Goal: Feedback & Contribution: Leave review/rating

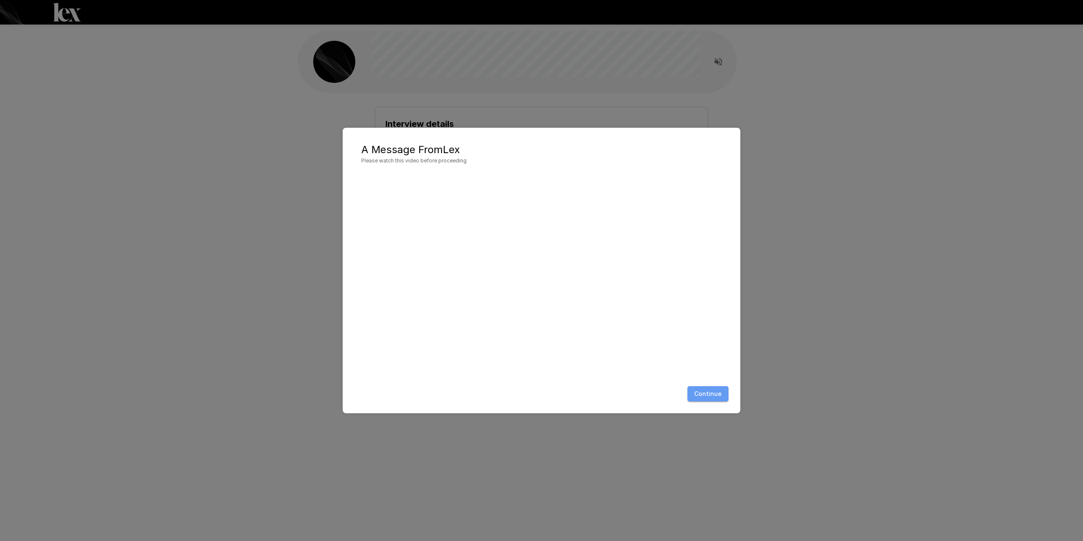
click at [711, 397] on button "Continue" at bounding box center [708, 394] width 41 height 16
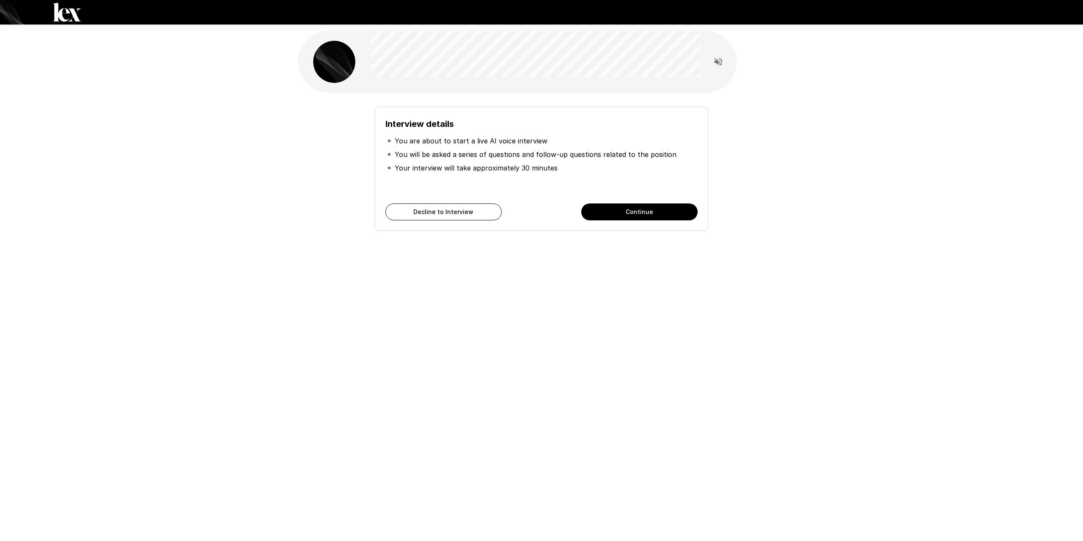
drag, startPoint x: 748, startPoint y: 284, endPoint x: 692, endPoint y: 222, distance: 83.9
click at [748, 283] on div "Interview details You are about to start a live AI voice interview You will be …" at bounding box center [542, 151] width 508 height 302
click at [650, 216] on button "Continue" at bounding box center [639, 212] width 116 height 17
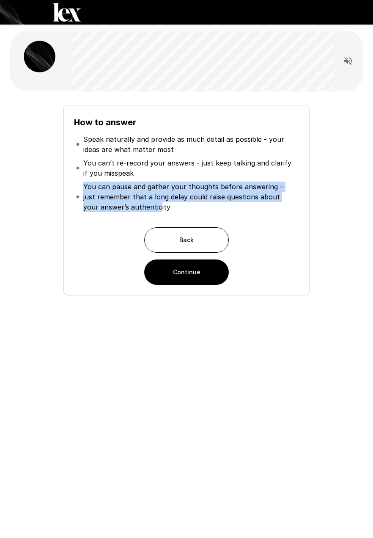
drag, startPoint x: 80, startPoint y: 200, endPoint x: 141, endPoint y: 204, distance: 61.0
click at [141, 204] on li "You can pause and gather your thoughts before answering – just remember that a …" at bounding box center [186, 197] width 225 height 34
click at [142, 202] on p "You can pause and gather your thoughts before answering – just remember that a …" at bounding box center [190, 197] width 214 height 30
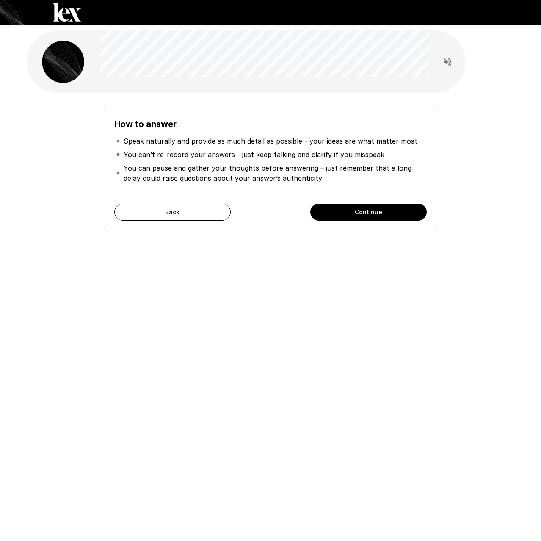
drag, startPoint x: 125, startPoint y: 303, endPoint x: 113, endPoint y: 300, distance: 12.1
click at [124, 303] on div "How to answer Speak naturally and provide as much detail as possible - your ide…" at bounding box center [270, 270] width 541 height 541
click at [6, 332] on div "How to answer Speak naturally and provide as much detail as possible - your ide…" at bounding box center [270, 270] width 541 height 541
click at [136, 316] on div "How to answer Speak naturally and provide as much detail as possible - your ide…" at bounding box center [270, 270] width 541 height 541
click at [342, 209] on button "Continue" at bounding box center [368, 212] width 116 height 17
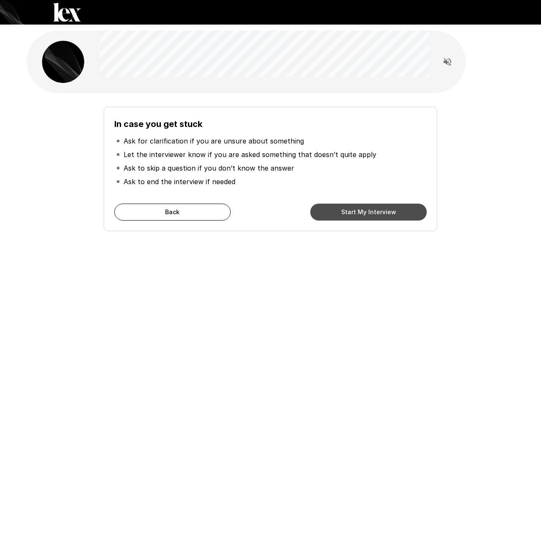
click at [366, 213] on button "Start My Interview" at bounding box center [368, 212] width 116 height 17
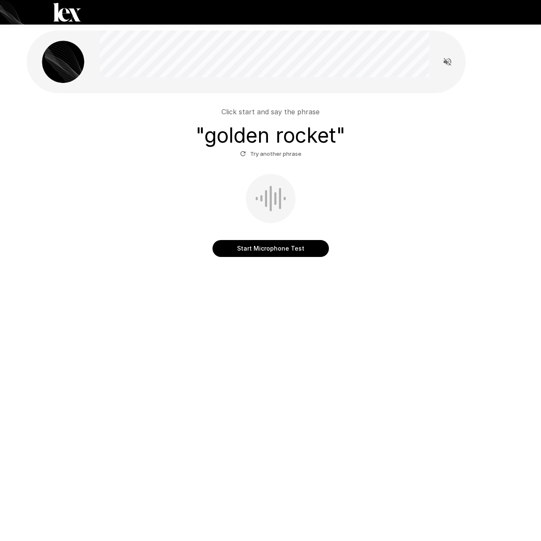
click at [277, 248] on button "Start Microphone Test" at bounding box center [270, 248] width 116 height 17
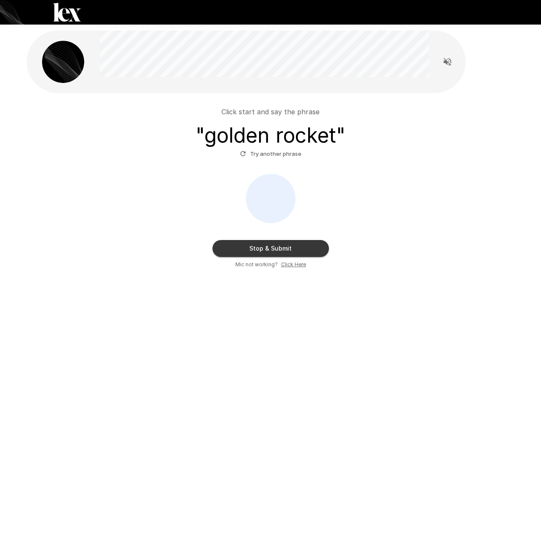
click at [268, 248] on button "Stop & Submit" at bounding box center [270, 248] width 116 height 17
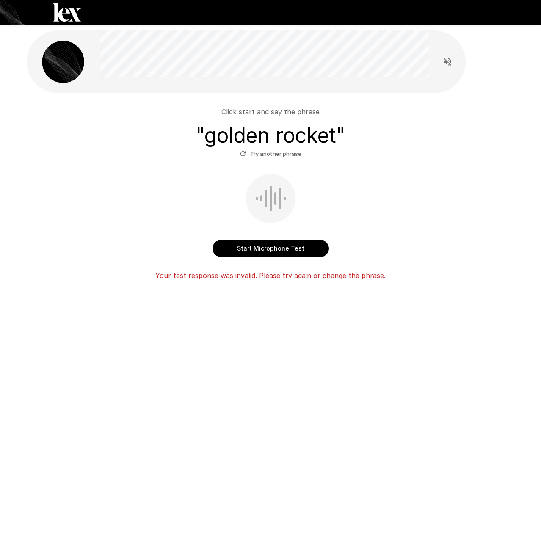
click at [257, 251] on button "Start Microphone Test" at bounding box center [270, 248] width 116 height 17
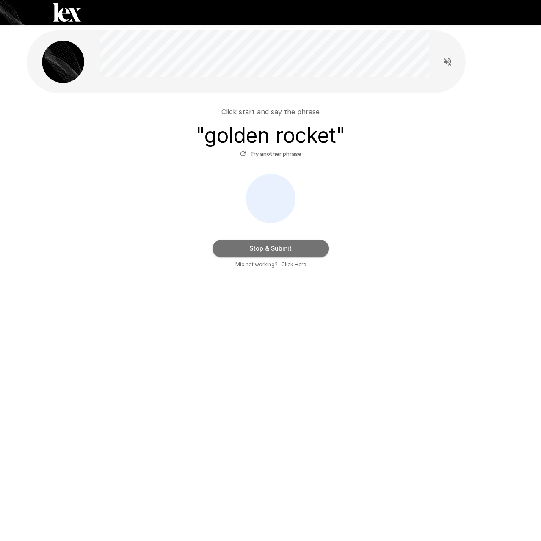
click at [261, 249] on button "Stop & Submit" at bounding box center [270, 248] width 116 height 17
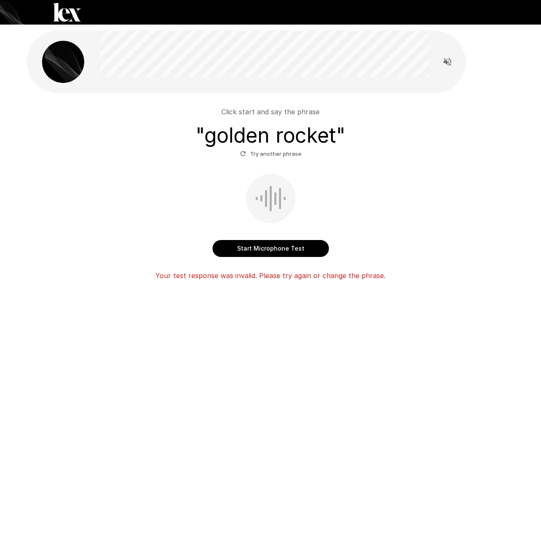
click at [250, 154] on button "Try another phrase" at bounding box center [271, 153] width 66 height 13
click at [254, 245] on button "Start Microphone Test" at bounding box center [270, 248] width 116 height 17
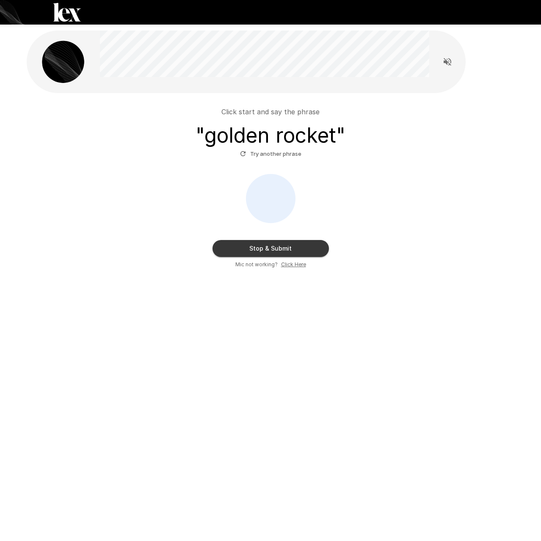
click at [269, 248] on button "Stop & Submit" at bounding box center [270, 248] width 116 height 17
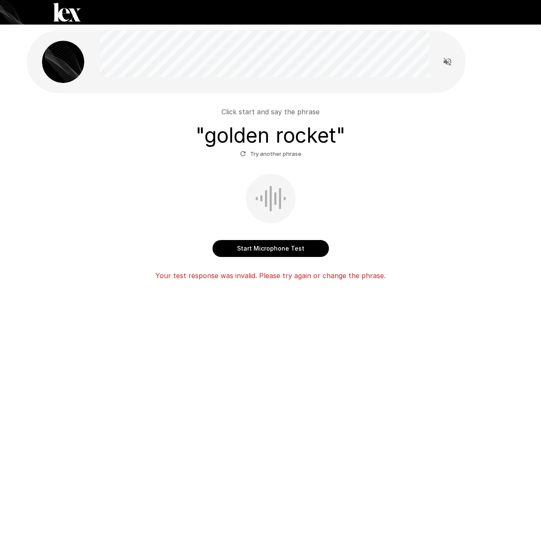
click at [250, 154] on button "Try another phrase" at bounding box center [271, 153] width 66 height 13
click at [245, 155] on icon "button" at bounding box center [242, 153] width 5 height 5
click at [242, 153] on icon "button" at bounding box center [243, 154] width 8 height 8
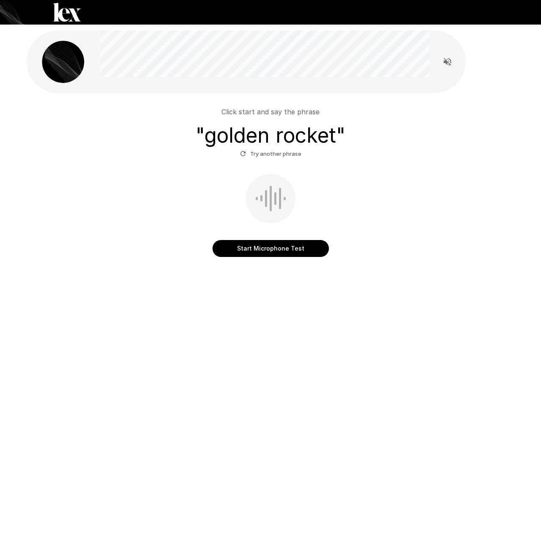
click at [271, 252] on button "Start Microphone Test" at bounding box center [270, 248] width 116 height 17
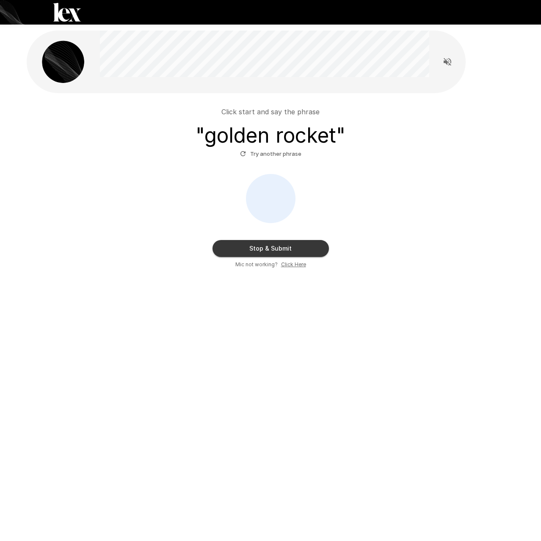
click at [290, 264] on u "Click Here" at bounding box center [293, 264] width 25 height 6
click at [273, 251] on button "Stop & Submit" at bounding box center [270, 248] width 116 height 17
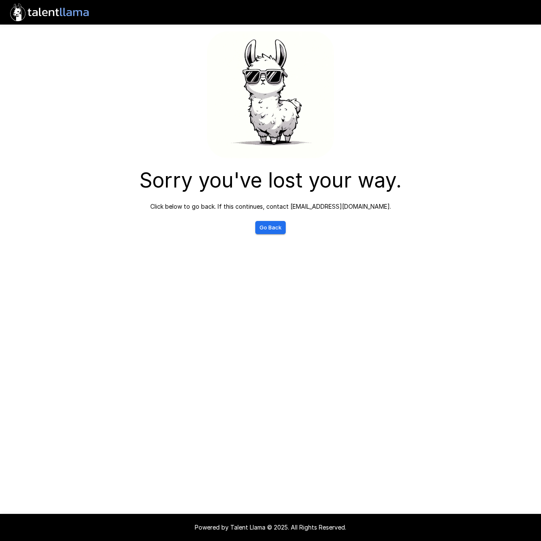
drag, startPoint x: 273, startPoint y: 229, endPoint x: 281, endPoint y: 234, distance: 9.5
click at [273, 229] on link "Go Back" at bounding box center [270, 227] width 30 height 13
click at [264, 230] on link "Go Back" at bounding box center [270, 227] width 30 height 13
click at [270, 224] on link "Go Back" at bounding box center [270, 227] width 30 height 13
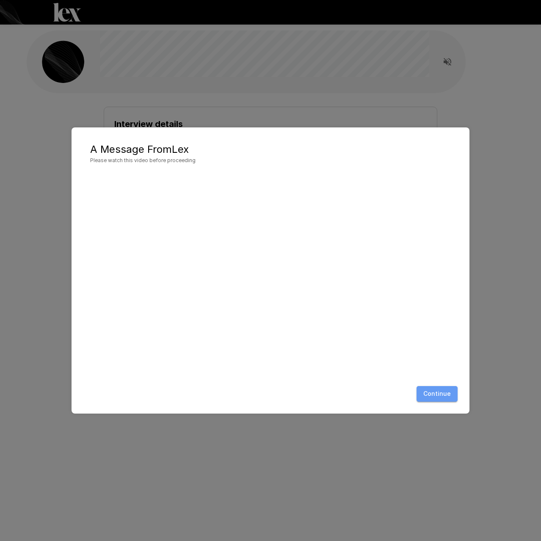
click at [441, 396] on button "Continue" at bounding box center [436, 394] width 41 height 16
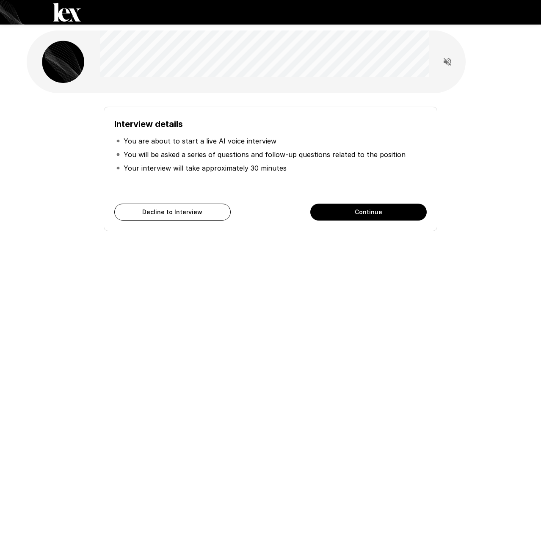
click at [358, 213] on button "Continue" at bounding box center [368, 212] width 116 height 17
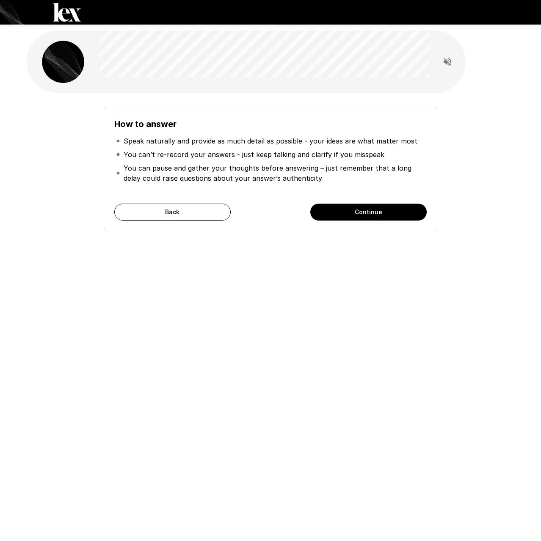
click at [358, 213] on button "Continue" at bounding box center [368, 212] width 116 height 17
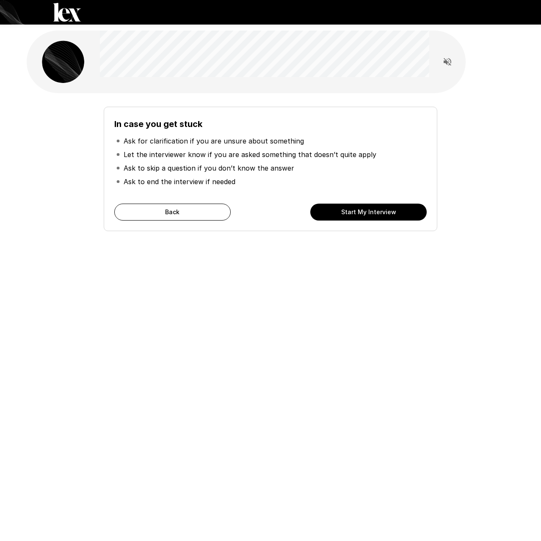
click at [349, 212] on button "Start My Interview" at bounding box center [368, 212] width 116 height 17
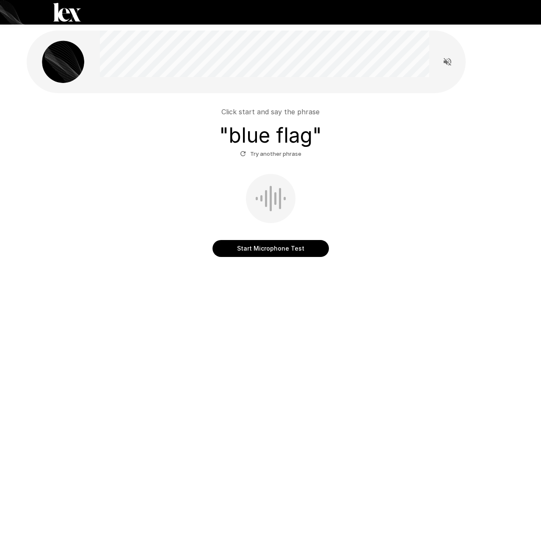
click at [268, 248] on button "Start Microphone Test" at bounding box center [270, 248] width 116 height 17
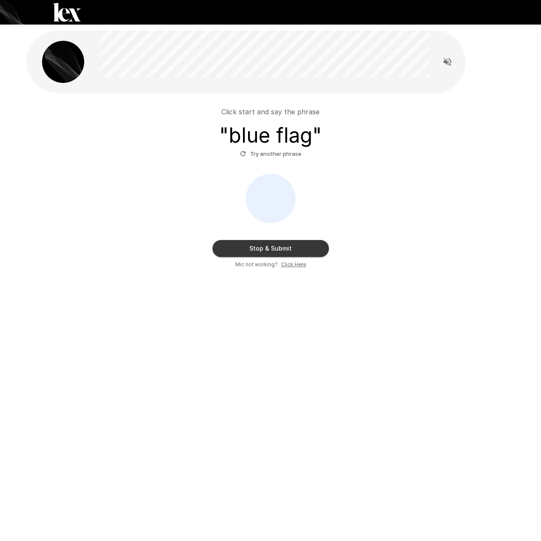
click at [269, 248] on button "Stop & Submit" at bounding box center [270, 248] width 116 height 17
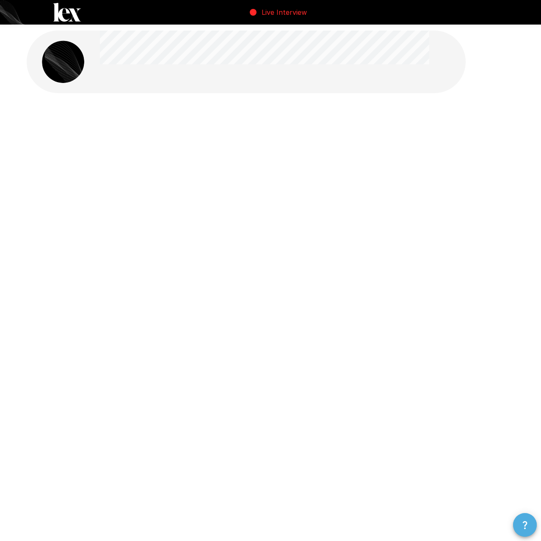
click at [523, 523] on icon "button" at bounding box center [525, 525] width 10 height 10
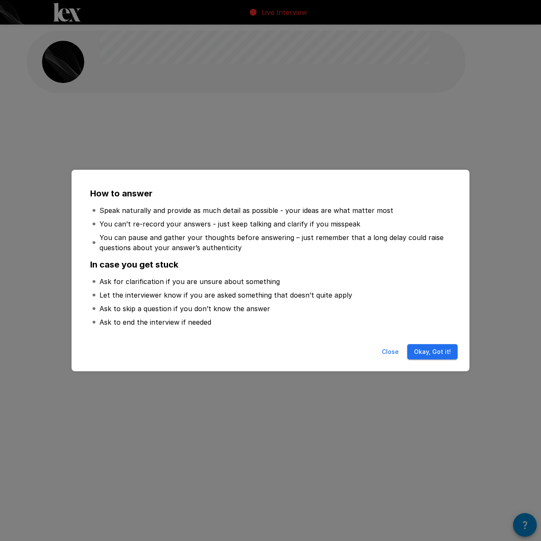
click at [433, 353] on button "Okay, Got it!" at bounding box center [432, 352] width 50 height 16
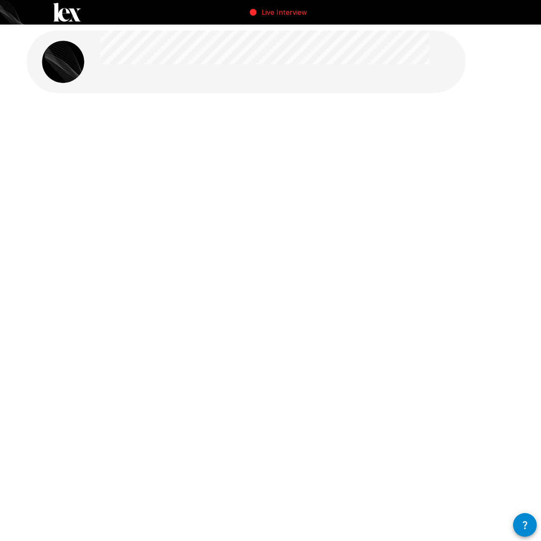
click at [264, 11] on p "Live Interview" at bounding box center [283, 12] width 45 height 10
click at [525, 520] on icon "button" at bounding box center [525, 525] width 10 height 10
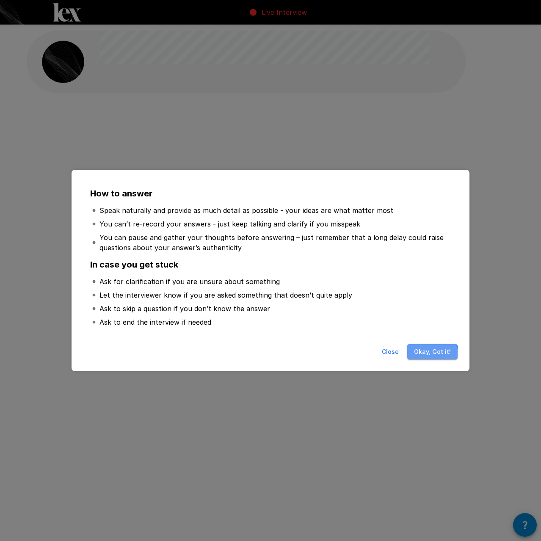
click at [431, 355] on button "Okay, Got it!" at bounding box center [432, 352] width 50 height 16
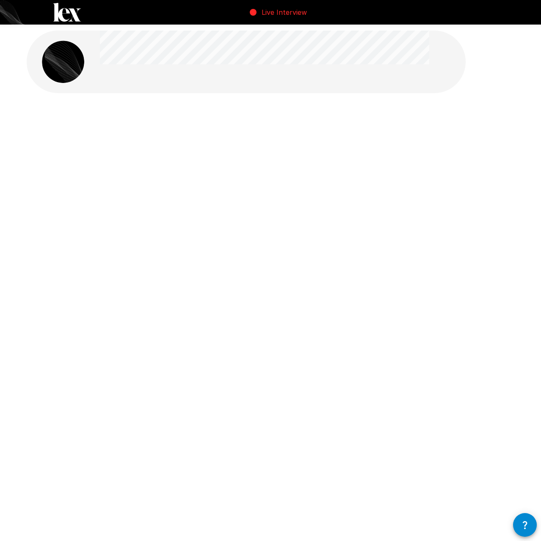
click at [513, 513] on button "button" at bounding box center [525, 525] width 24 height 24
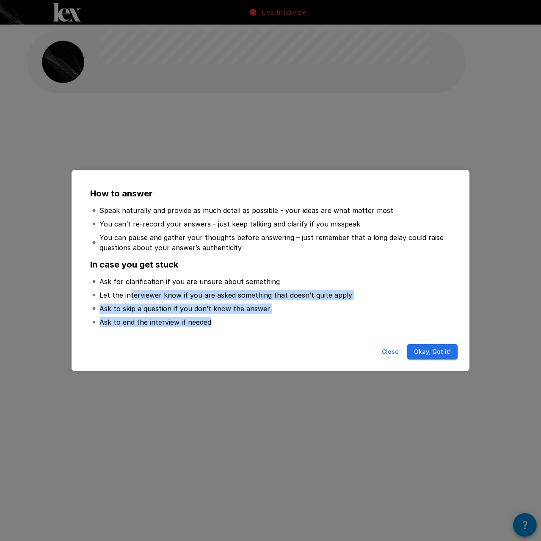
drag, startPoint x: 182, startPoint y: 297, endPoint x: 355, endPoint y: 320, distance: 174.2
click at [355, 320] on ul "Ask for clarification if you are unsure about something Let the interviewer kno…" at bounding box center [270, 301] width 360 height 61
click at [155, 305] on p "Ask to skip a question if you don’t know the answer" at bounding box center [184, 308] width 171 height 10
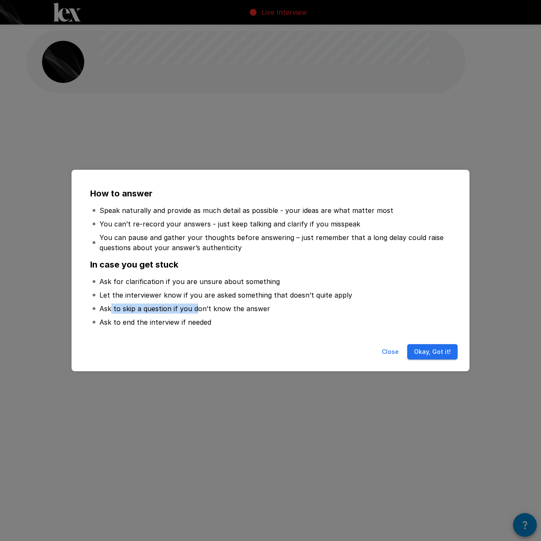
drag, startPoint x: 112, startPoint y: 307, endPoint x: 195, endPoint y: 303, distance: 83.1
click at [195, 303] on li "Ask to skip a question if you don’t know the answer" at bounding box center [270, 309] width 360 height 14
drag, startPoint x: 195, startPoint y: 303, endPoint x: 202, endPoint y: 307, distance: 8.6
click at [195, 303] on li "Ask to skip a question if you don’t know the answer" at bounding box center [270, 309] width 360 height 14
click at [142, 325] on p "Ask to end the interview if needed" at bounding box center [155, 322] width 112 height 10
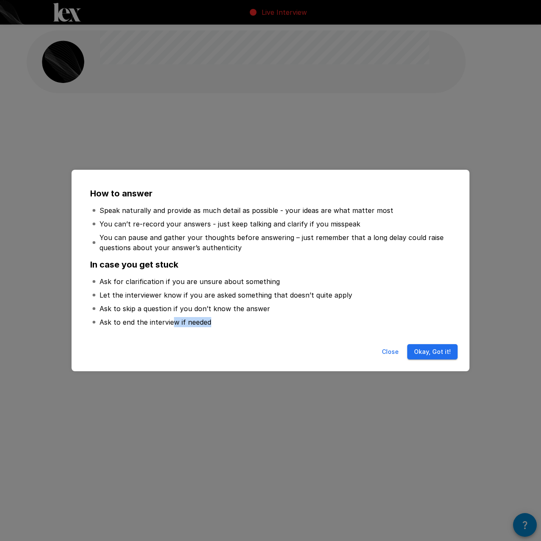
drag, startPoint x: 174, startPoint y: 322, endPoint x: 261, endPoint y: 330, distance: 87.6
click at [261, 330] on ul "Ask for clarification if you are unsure about something Let the interviewer kno…" at bounding box center [270, 301] width 360 height 61
click at [410, 354] on button "Okay, Got it!" at bounding box center [432, 352] width 50 height 16
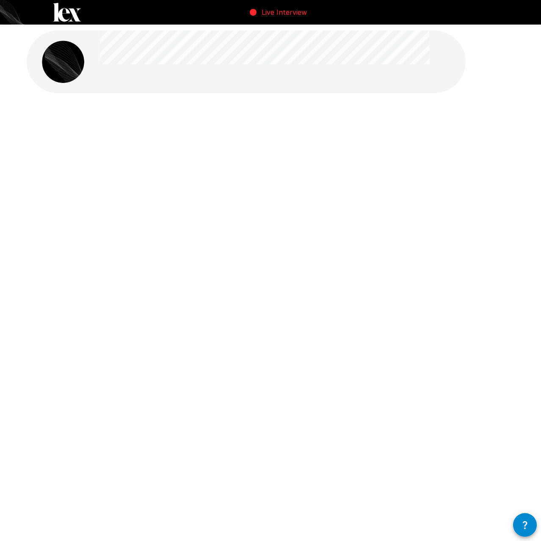
click at [73, 72] on img at bounding box center [63, 62] width 42 height 42
click at [268, 171] on div at bounding box center [270, 160] width 487 height 95
click at [298, 286] on div "Live Interview" at bounding box center [270, 270] width 541 height 541
click at [525, 522] on icon "button" at bounding box center [525, 525] width 10 height 10
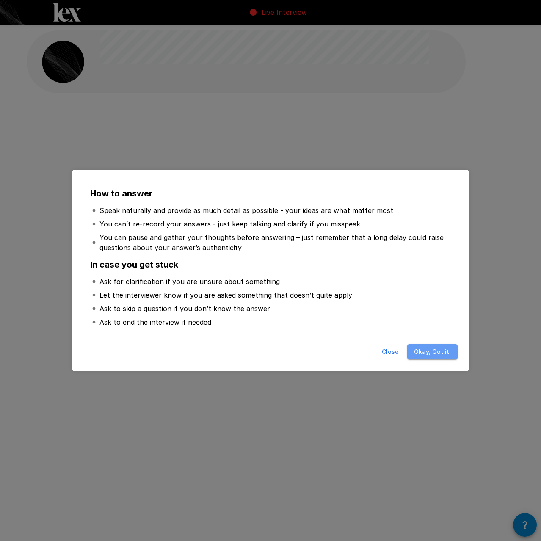
click at [438, 356] on button "Okay, Got it!" at bounding box center [432, 352] width 50 height 16
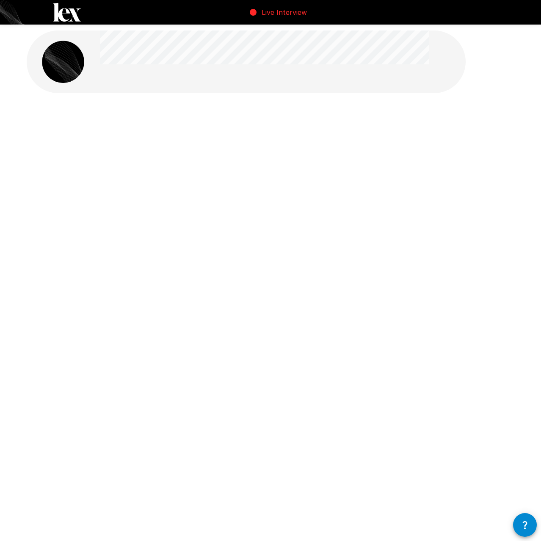
click at [267, 17] on p "Live Interview" at bounding box center [283, 12] width 45 height 10
click at [522, 525] on icon "button" at bounding box center [525, 525] width 10 height 10
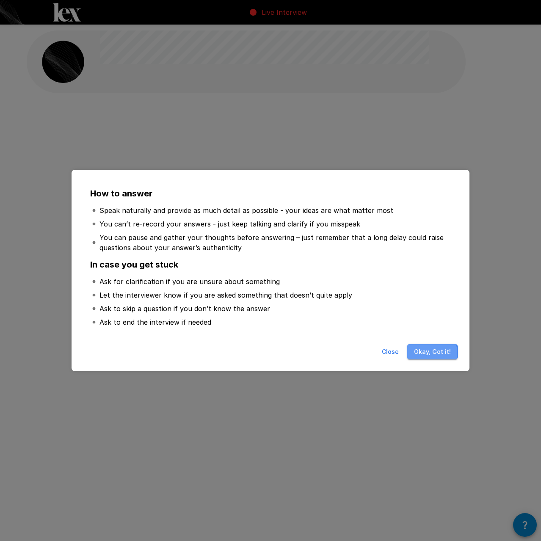
click at [418, 353] on button "Okay, Got it!" at bounding box center [432, 352] width 50 height 16
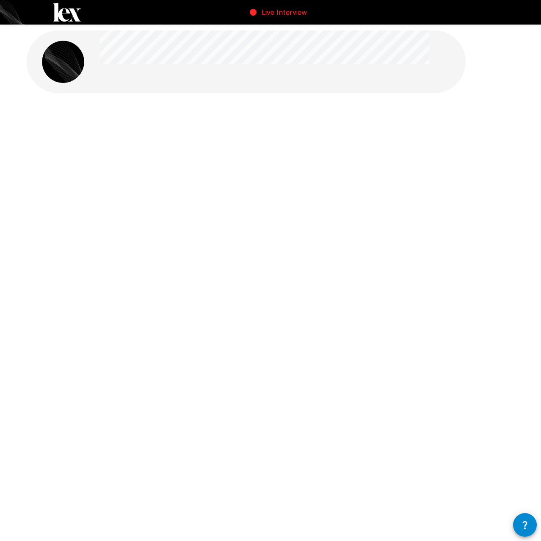
click at [274, 16] on p "Live Interview" at bounding box center [283, 12] width 45 height 10
click at [520, 525] on icon "button" at bounding box center [525, 525] width 10 height 10
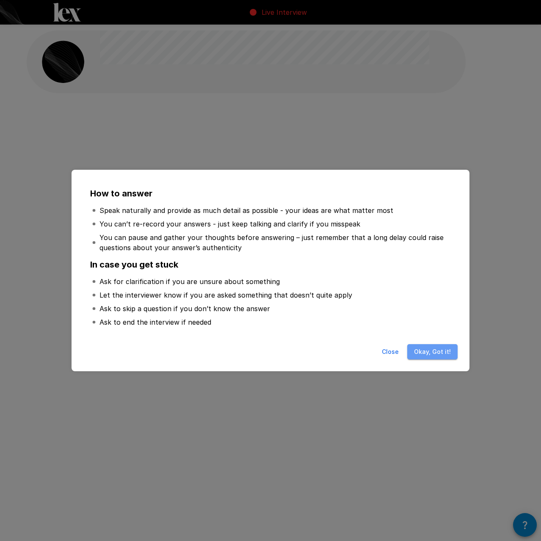
click at [448, 355] on button "Okay, Got it!" at bounding box center [432, 352] width 50 height 16
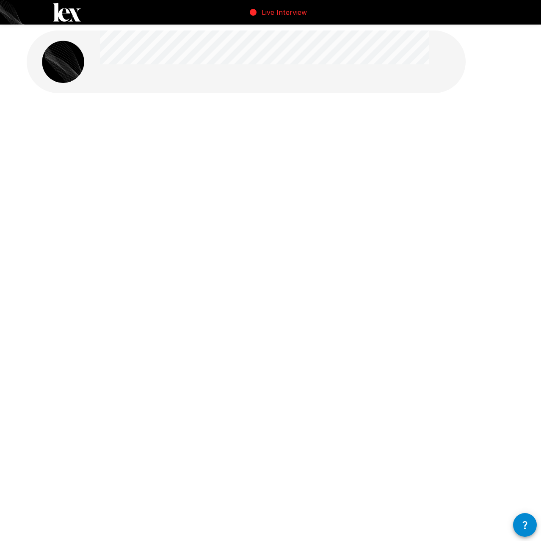
click at [221, 304] on div "Live Interview" at bounding box center [270, 270] width 541 height 541
drag, startPoint x: 117, startPoint y: 168, endPoint x: 105, endPoint y: 151, distance: 20.8
click at [116, 165] on div at bounding box center [270, 160] width 487 height 95
click at [47, 86] on div at bounding box center [246, 61] width 439 height 63
drag, startPoint x: 226, startPoint y: 191, endPoint x: 423, endPoint y: 124, distance: 208.5
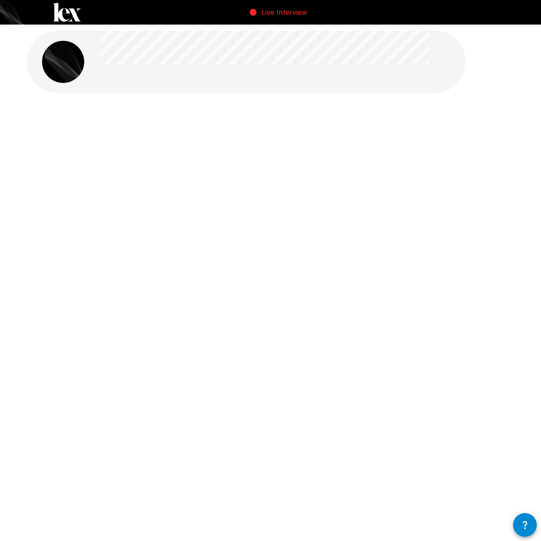
click at [228, 191] on div at bounding box center [270, 160] width 487 height 95
drag, startPoint x: 423, startPoint y: 124, endPoint x: 509, endPoint y: 107, distance: 88.2
click at [423, 124] on div at bounding box center [270, 160] width 487 height 95
drag, startPoint x: 509, startPoint y: 107, endPoint x: 513, endPoint y: 132, distance: 24.4
click at [510, 107] on div at bounding box center [271, 138] width 508 height 276
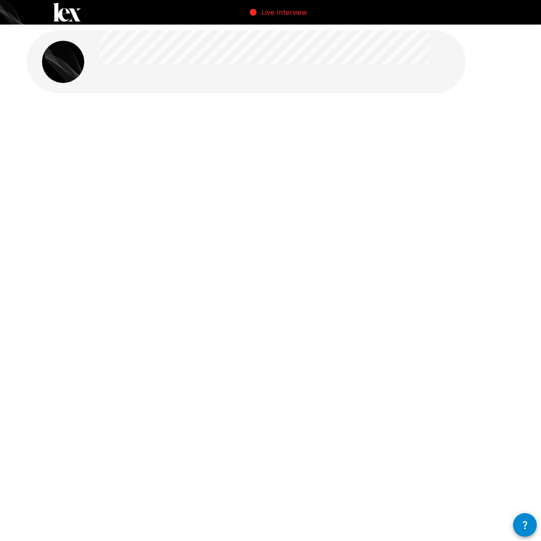
drag, startPoint x: 514, startPoint y: 139, endPoint x: 467, endPoint y: 203, distance: 79.0
click at [513, 141] on div at bounding box center [270, 160] width 487 height 95
drag, startPoint x: 463, startPoint y: 213, endPoint x: 434, endPoint y: 256, distance: 52.1
click at [458, 222] on div at bounding box center [271, 138] width 508 height 276
drag, startPoint x: 428, startPoint y: 277, endPoint x: 438, endPoint y: 354, distance: 77.7
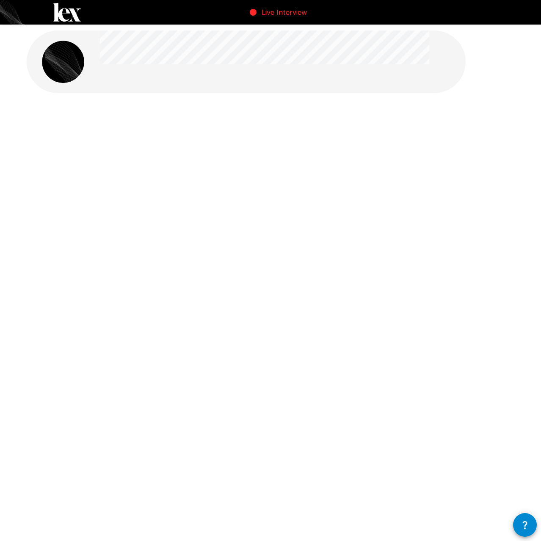
click at [427, 287] on div "Live Interview" at bounding box center [270, 270] width 541 height 541
drag, startPoint x: 438, startPoint y: 354, endPoint x: 432, endPoint y: 424, distance: 70.5
click at [438, 380] on div "Live Interview" at bounding box center [270, 270] width 541 height 541
drag, startPoint x: 432, startPoint y: 436, endPoint x: 404, endPoint y: 437, distance: 27.1
click at [404, 437] on div "Live Interview" at bounding box center [270, 270] width 541 height 541
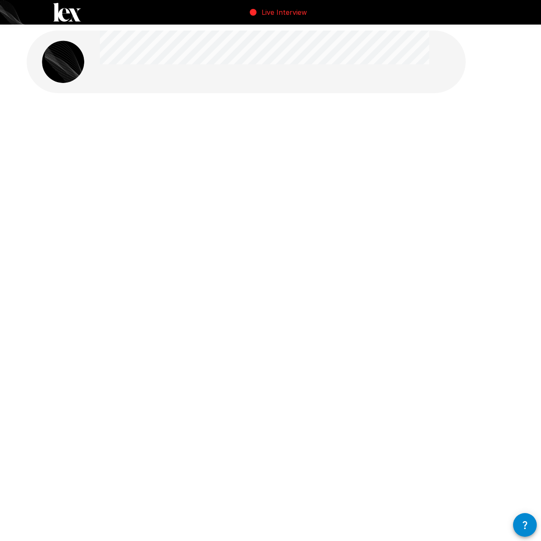
drag, startPoint x: 271, startPoint y: 451, endPoint x: 237, endPoint y: 451, distance: 33.8
click at [242, 451] on div "Live Interview" at bounding box center [270, 270] width 541 height 541
drag, startPoint x: 232, startPoint y: 452, endPoint x: 245, endPoint y: 336, distance: 116.7
click at [236, 442] on div "Live Interview" at bounding box center [270, 270] width 541 height 541
drag, startPoint x: 245, startPoint y: 323, endPoint x: 249, endPoint y: 283, distance: 40.8
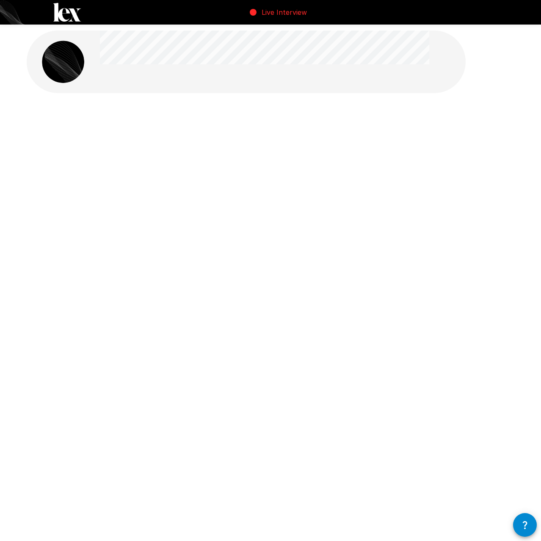
click at [248, 307] on div "Live Interview" at bounding box center [270, 270] width 541 height 541
click at [248, 256] on div "Live Interview" at bounding box center [270, 270] width 541 height 541
drag, startPoint x: 227, startPoint y: 204, endPoint x: 108, endPoint y: 136, distance: 137.0
click at [206, 168] on div at bounding box center [270, 160] width 487 height 95
drag, startPoint x: 108, startPoint y: 136, endPoint x: 91, endPoint y: 134, distance: 17.5
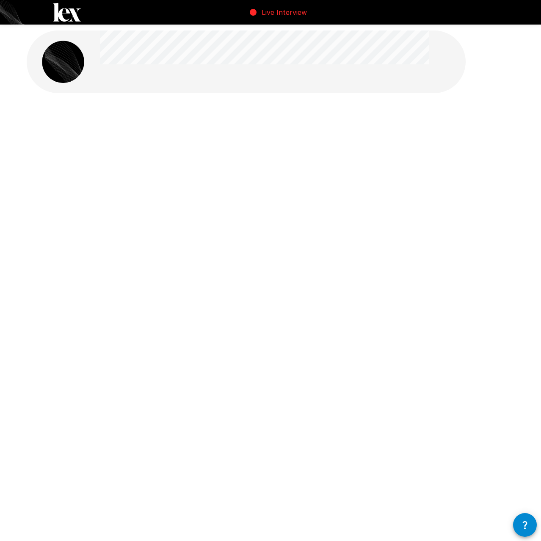
click at [96, 135] on div at bounding box center [270, 160] width 487 height 95
drag, startPoint x: 82, startPoint y: 133, endPoint x: 75, endPoint y: 226, distance: 93.4
click at [80, 133] on div at bounding box center [270, 160] width 487 height 95
click at [74, 243] on div at bounding box center [271, 138] width 508 height 276
drag, startPoint x: 69, startPoint y: 480, endPoint x: 69, endPoint y: 485, distance: 5.5
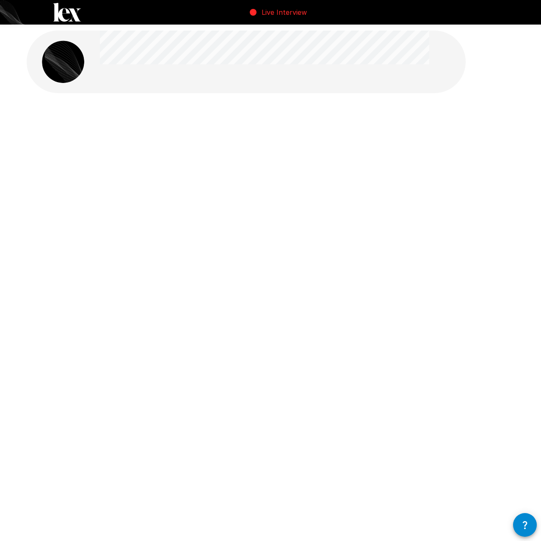
click at [69, 487] on div "Live Interview" at bounding box center [270, 270] width 541 height 541
drag, startPoint x: 95, startPoint y: 217, endPoint x: 95, endPoint y: 194, distance: 23.3
click at [95, 194] on div at bounding box center [271, 138] width 508 height 276
click at [95, 161] on div at bounding box center [270, 160] width 487 height 95
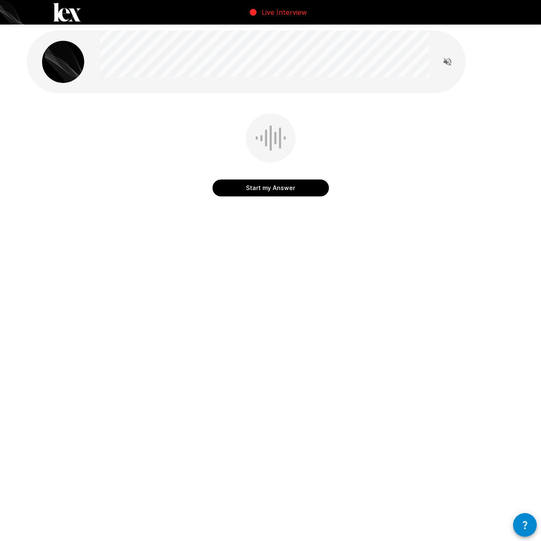
click at [265, 189] on button "Start my Answer" at bounding box center [270, 187] width 116 height 17
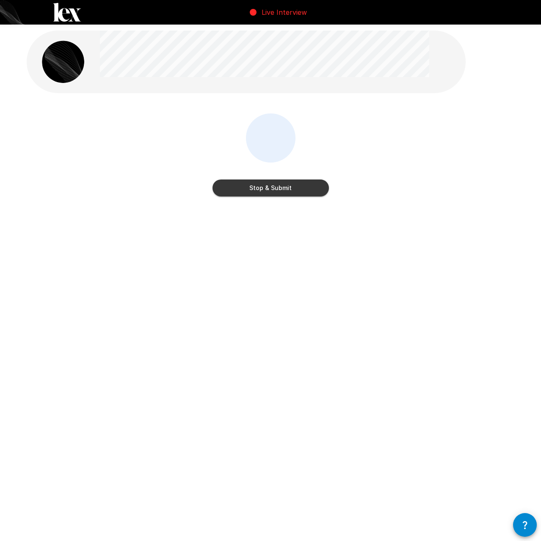
click at [264, 188] on button "Stop & Submit" at bounding box center [270, 187] width 116 height 17
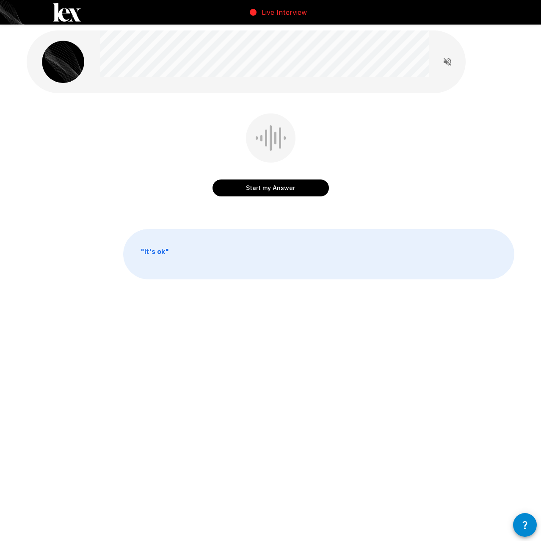
click at [276, 187] on button "Start my Answer" at bounding box center [270, 187] width 116 height 17
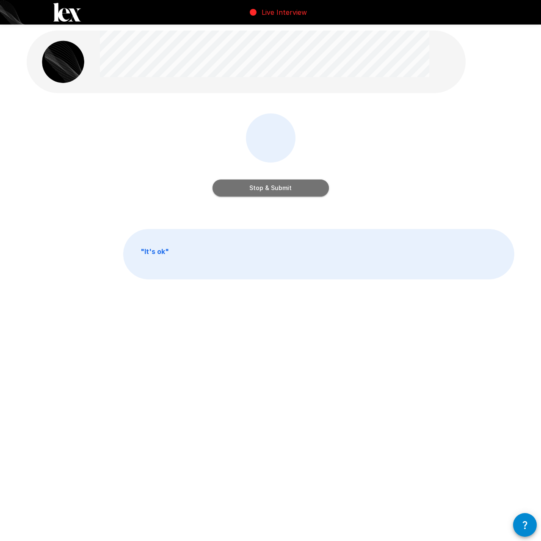
click at [267, 190] on button "Stop & Submit" at bounding box center [270, 187] width 116 height 17
click at [258, 184] on button "Start my Answer" at bounding box center [270, 187] width 116 height 17
click at [259, 188] on button "Stop & Submit" at bounding box center [270, 187] width 116 height 17
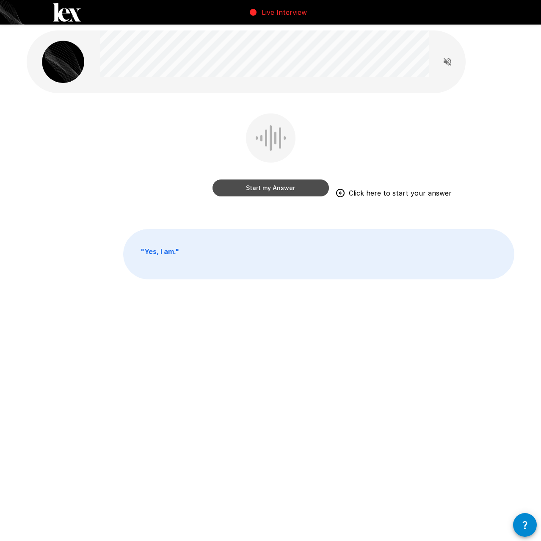
click at [272, 187] on button "Start my Answer" at bounding box center [270, 187] width 116 height 17
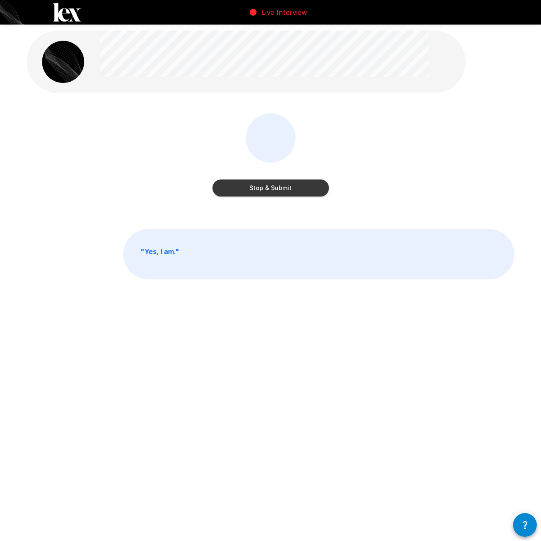
click at [259, 191] on button "Stop & Submit" at bounding box center [270, 187] width 116 height 17
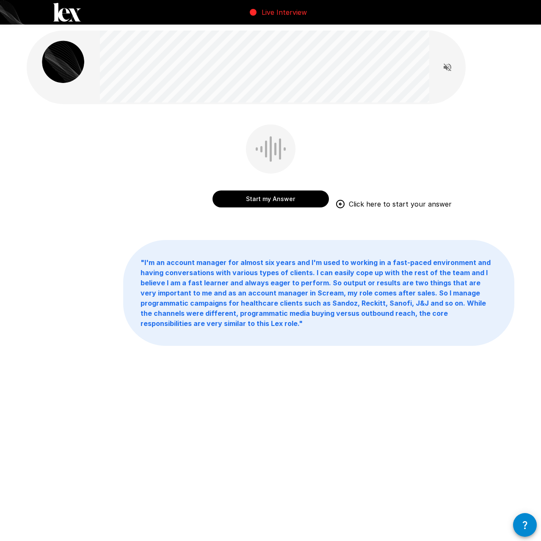
click at [277, 197] on button "Start my Answer" at bounding box center [270, 198] width 116 height 17
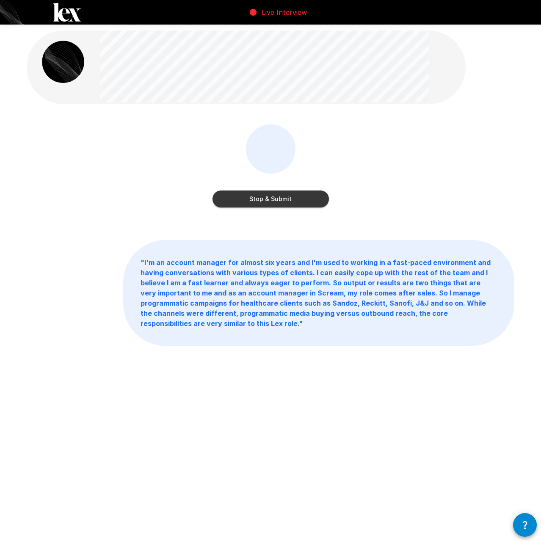
click at [261, 201] on button "Stop & Submit" at bounding box center [270, 198] width 116 height 17
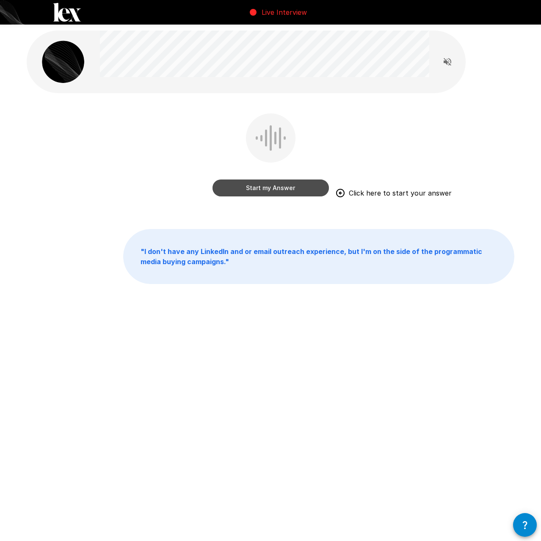
click at [278, 188] on button "Start my Answer" at bounding box center [270, 187] width 116 height 17
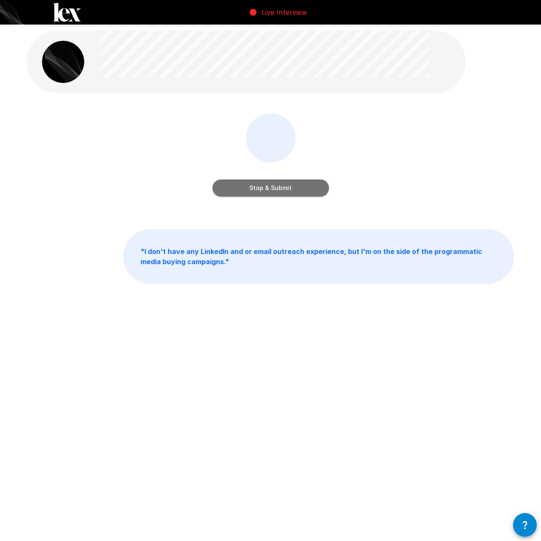
click at [270, 187] on button "Stop & Submit" at bounding box center [270, 187] width 116 height 17
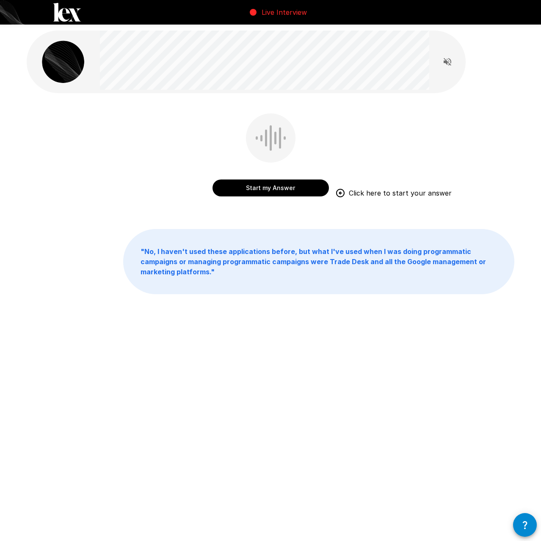
click at [283, 187] on button "Start my Answer" at bounding box center [270, 187] width 116 height 17
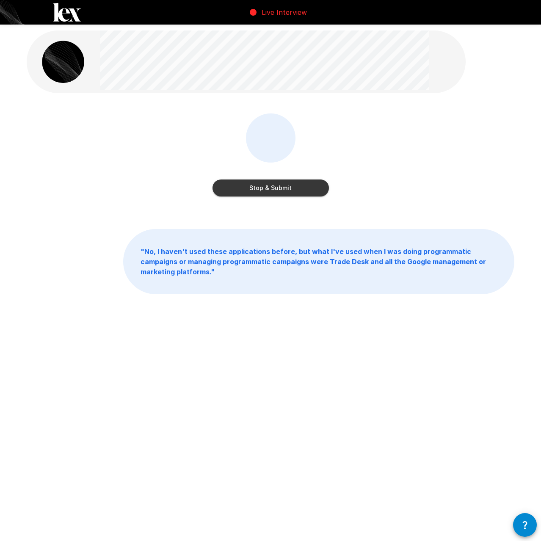
click at [264, 191] on button "Stop & Submit" at bounding box center [270, 187] width 116 height 17
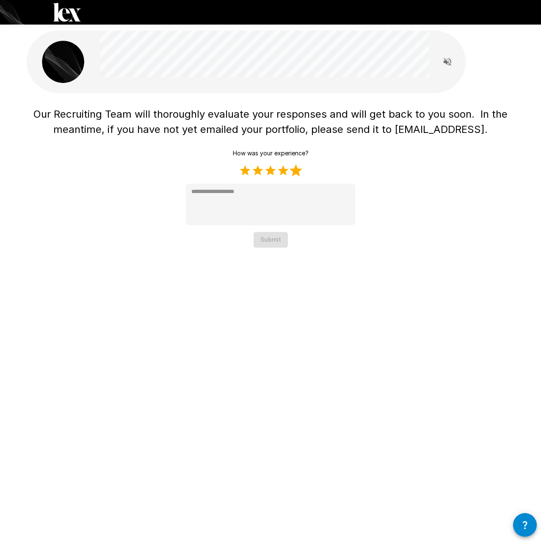
click at [295, 170] on label "5 Stars" at bounding box center [295, 170] width 13 height 13
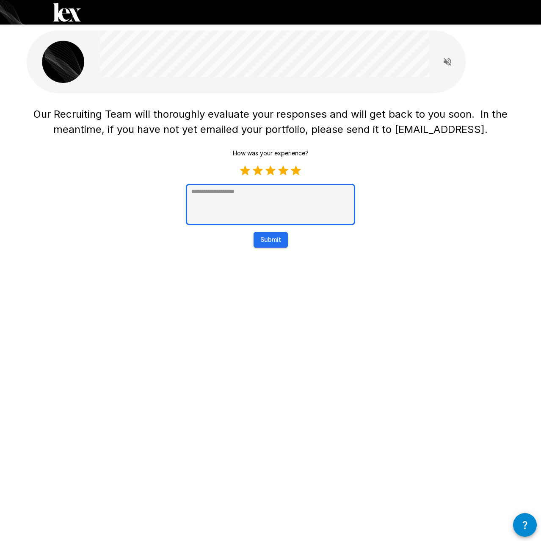
type textarea "*"
click at [265, 201] on textarea at bounding box center [270, 204] width 169 height 41
type textarea "*"
type textarea "**"
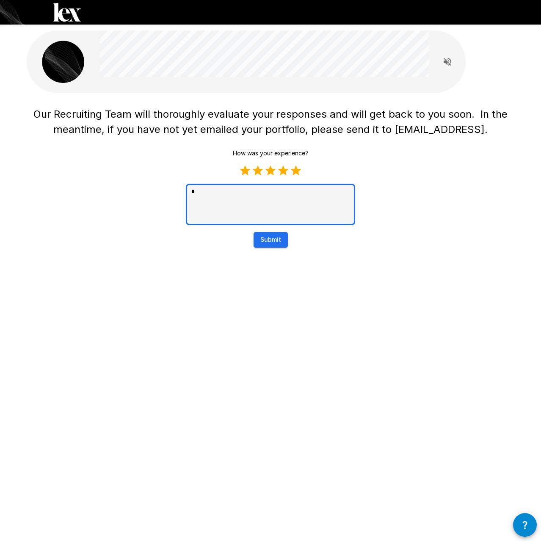
type textarea "*"
type textarea "***"
type textarea "*"
type textarea "****"
type textarea "*"
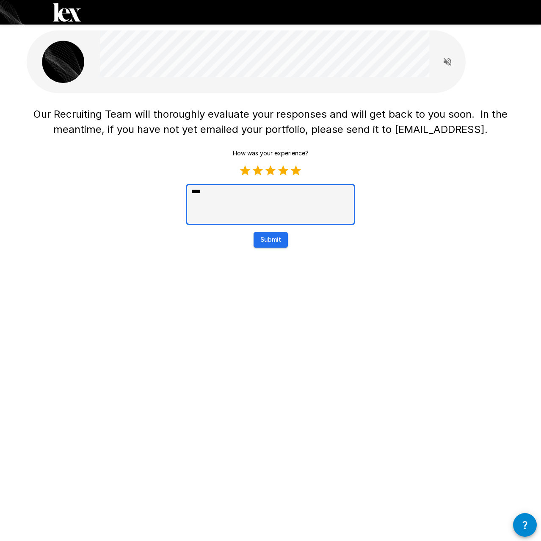
type textarea "****"
type textarea "*"
type textarea "******"
type textarea "*"
type textarea "****"
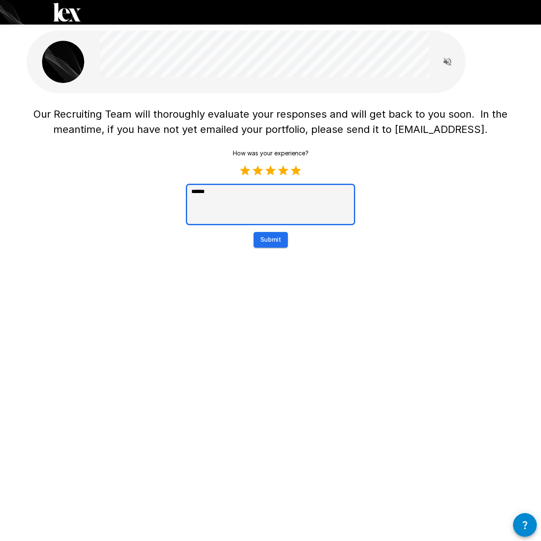
type textarea "*"
type textarea "****"
type textarea "*"
type textarea "***"
type textarea "*"
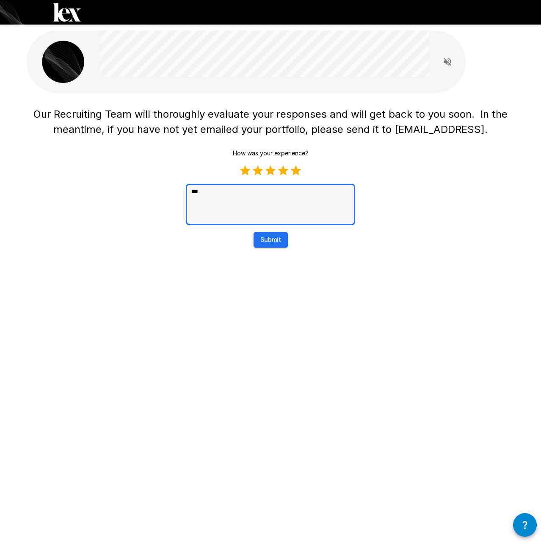
type textarea "****"
type textarea "*"
type textarea "*****"
type textarea "*"
type textarea "*****"
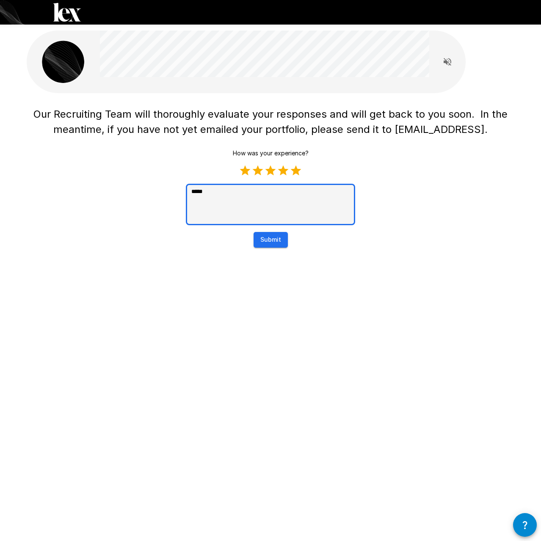
type textarea "*"
type textarea "*******"
type textarea "*"
type textarea "********"
type textarea "*"
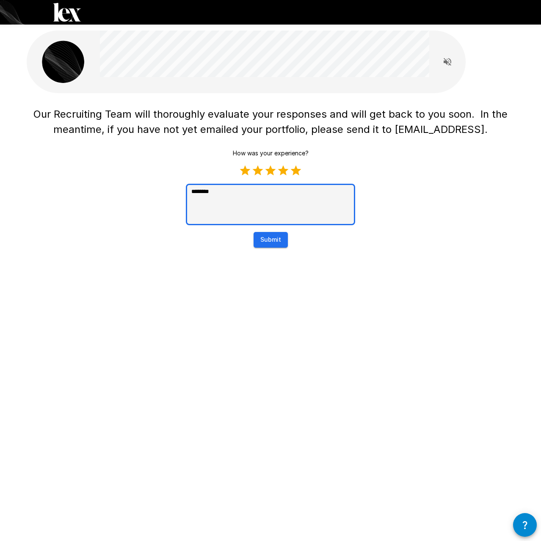
type textarea "*********"
type textarea "*"
type textarea "*********"
type textarea "*"
type textarea "**********"
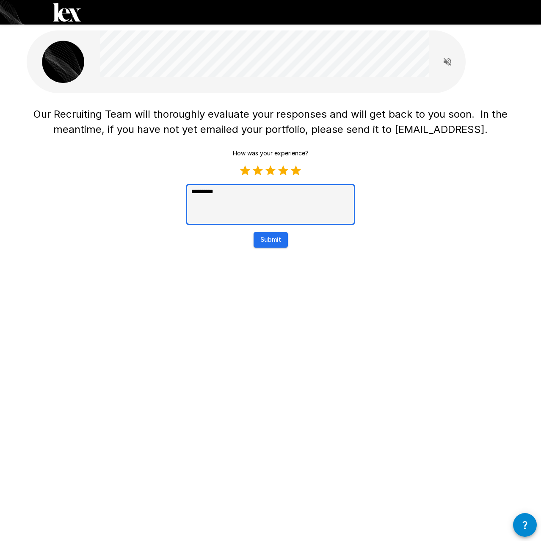
type textarea "*"
type textarea "**********"
type textarea "*"
type textarea "**********"
type textarea "*"
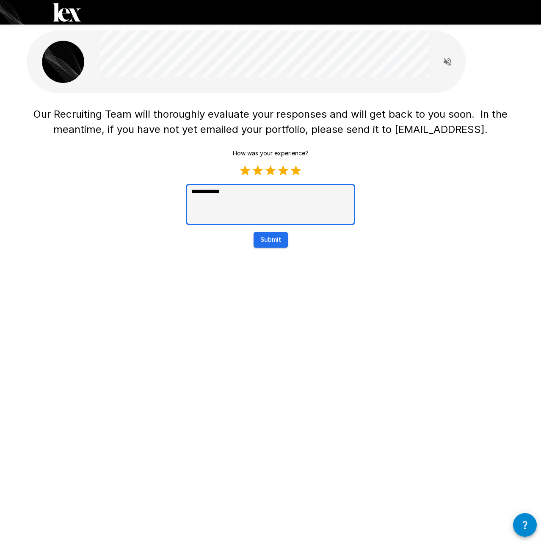
type textarea "**********"
type textarea "*"
type textarea "**********"
type textarea "*"
type textarea "**********"
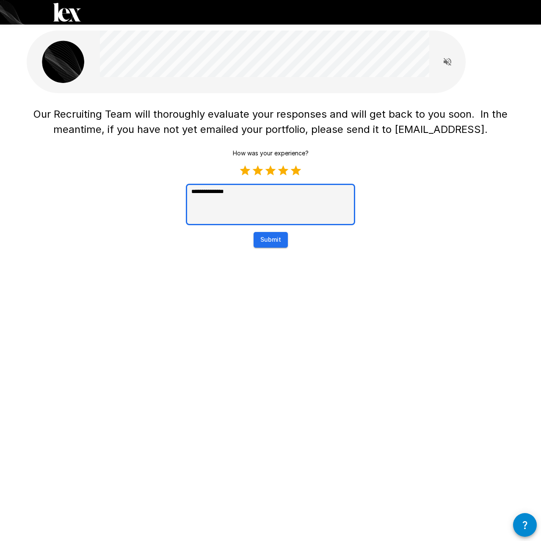
type textarea "*"
type textarea "**********"
type textarea "*"
type textarea "**********"
type textarea "*"
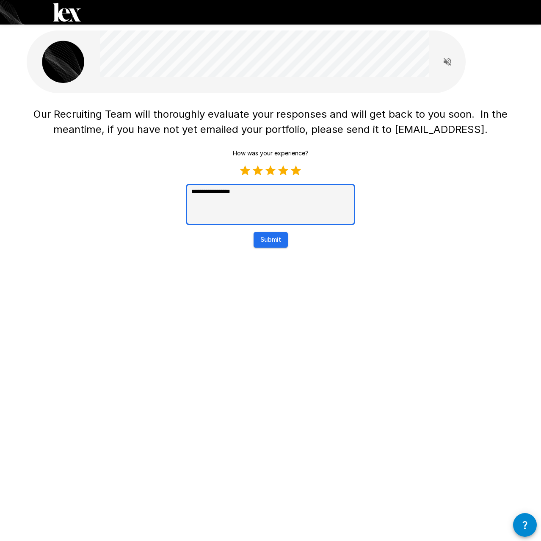
type textarea "**********"
type textarea "*"
type textarea "**********"
type textarea "*"
type textarea "**********"
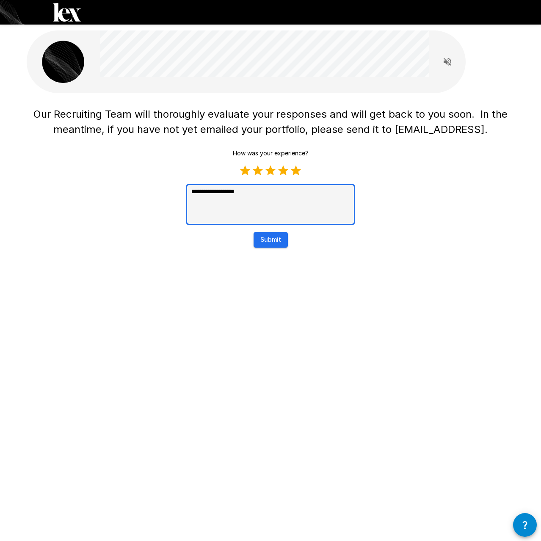
type textarea "*"
type textarea "**********"
type textarea "*"
click at [273, 244] on button "Submit" at bounding box center [270, 240] width 34 height 16
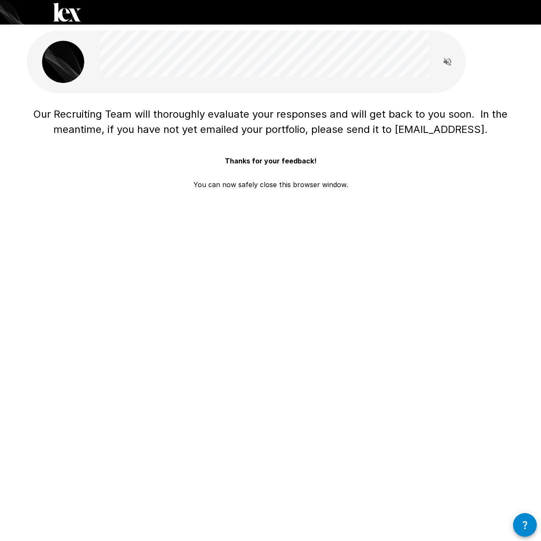
click at [206, 153] on div "Thanks for your feedback! You can now safely close this browser window." at bounding box center [270, 168] width 154 height 44
